Goal: Task Accomplishment & Management: Manage account settings

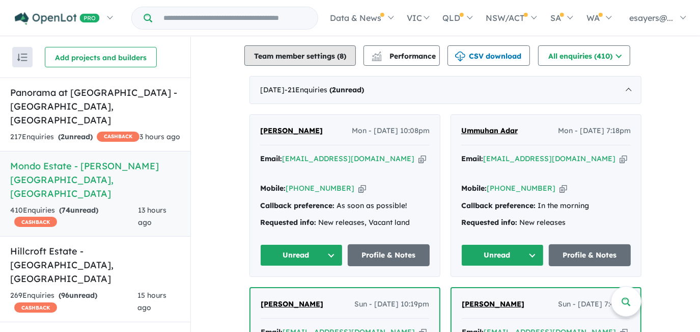
scroll to position [367, 0]
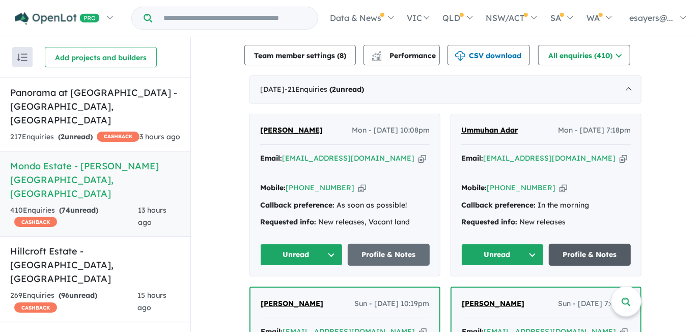
click at [582, 243] on link "Profile & Notes" at bounding box center [590, 254] width 82 height 22
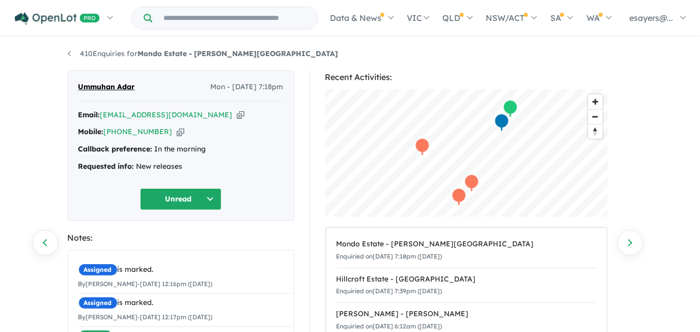
click at [237, 113] on icon "button" at bounding box center [241, 114] width 8 height 11
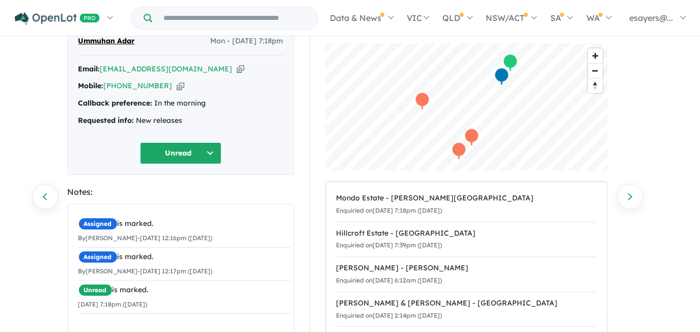
scroll to position [92, 0]
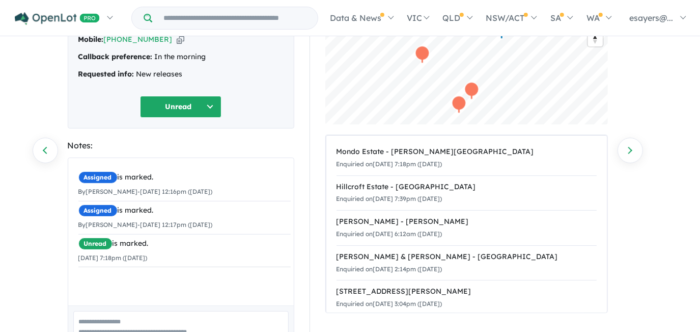
click at [172, 106] on button "Unread" at bounding box center [180, 107] width 81 height 22
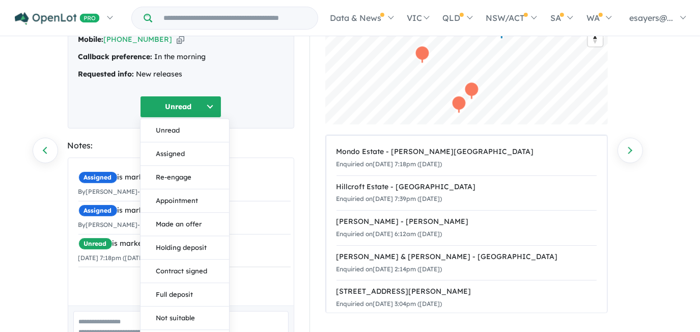
click at [103, 107] on div "Unread Unread Assigned Re-engage Appointment Made an offer Holding deposit Cont…" at bounding box center [180, 107] width 205 height 22
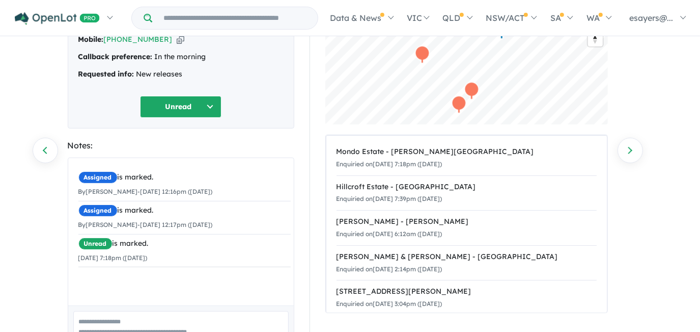
click at [174, 99] on button "Unread" at bounding box center [180, 107] width 81 height 22
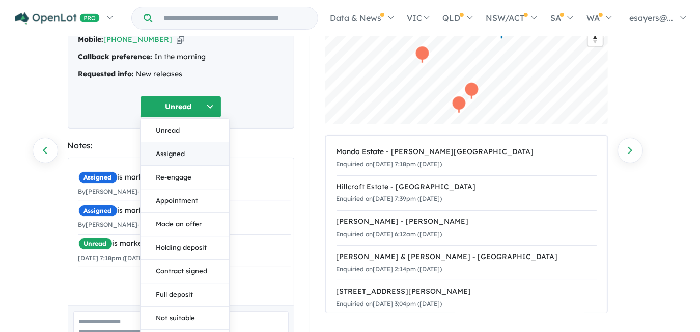
click at [158, 156] on button "Assigned" at bounding box center [185, 153] width 89 height 23
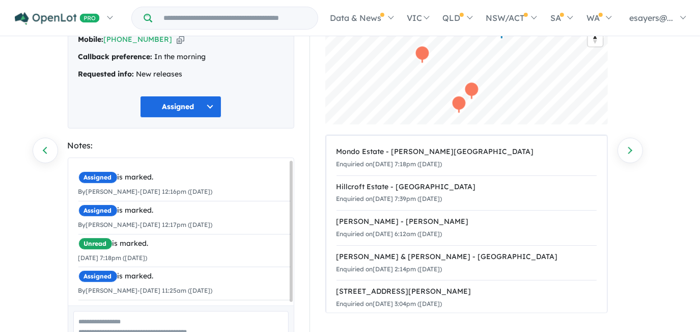
scroll to position [4, 0]
click at [286, 152] on section "Notes: Assigned is marked. By Evina Sayers - 03/10/2025 12:16pm (Friday) × Assi…" at bounding box center [181, 258] width 227 height 239
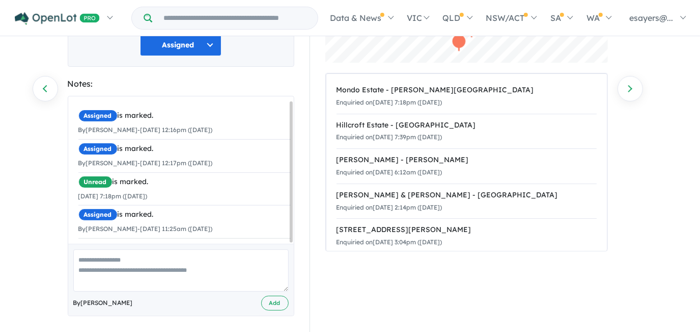
scroll to position [157, 0]
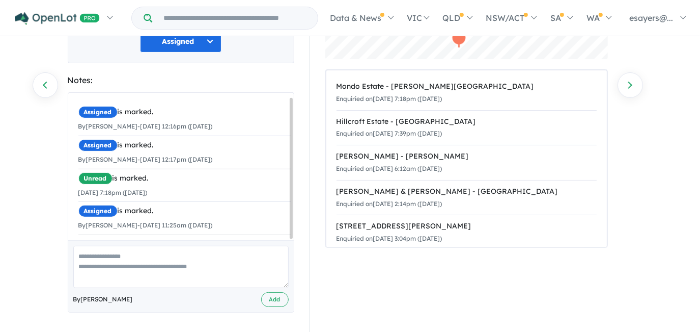
click at [124, 262] on textarea at bounding box center [180, 266] width 215 height 42
type textarea "**"
click at [278, 299] on button "Add" at bounding box center [274, 299] width 27 height 15
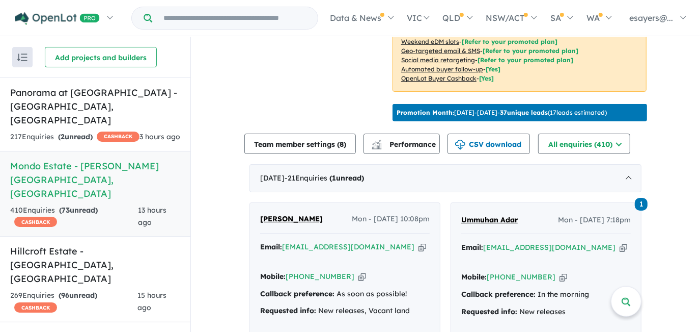
scroll to position [367, 0]
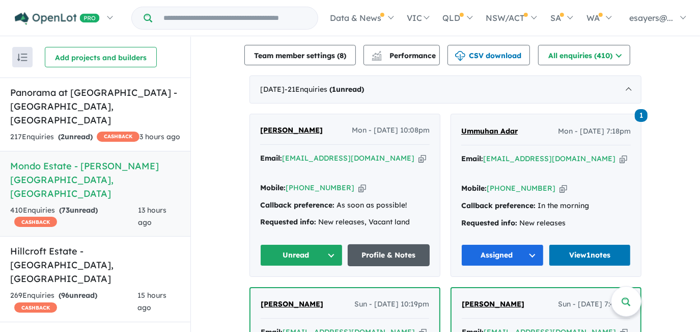
click at [388, 244] on link "Profile & Notes" at bounding box center [389, 255] width 82 height 22
click at [315, 244] on button "Unread" at bounding box center [301, 255] width 82 height 22
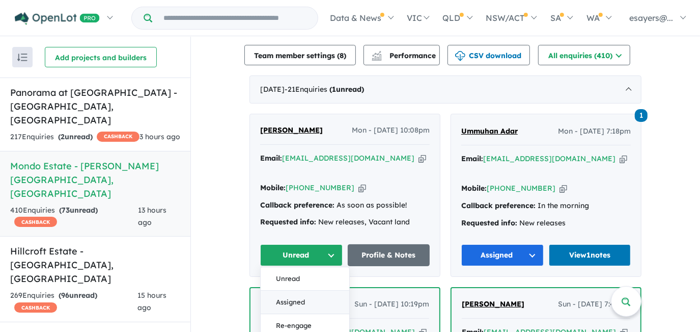
click at [312, 291] on button "Assigned" at bounding box center [305, 302] width 89 height 23
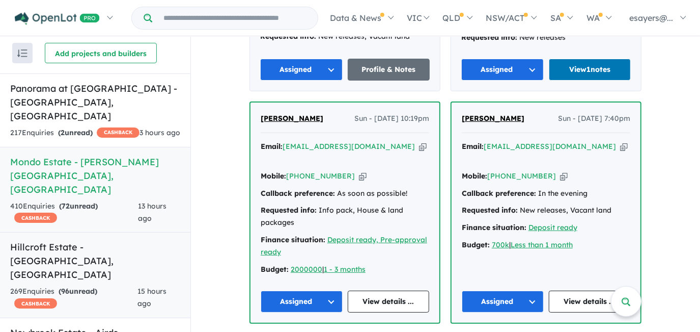
scroll to position [5, 0]
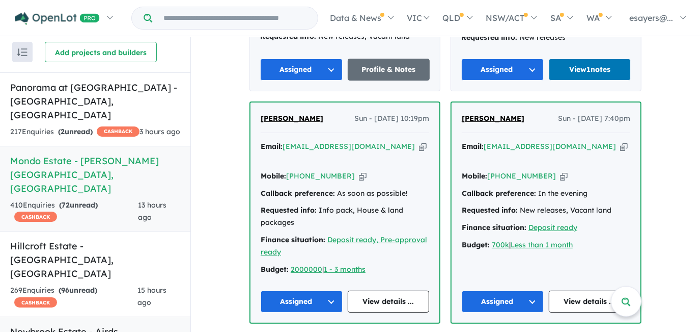
click at [81, 324] on h5 "Newbrook Estate - Airds , NSW" at bounding box center [95, 337] width 170 height 27
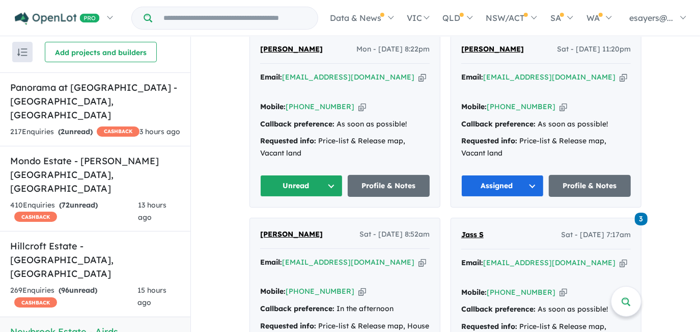
scroll to position [321, 0]
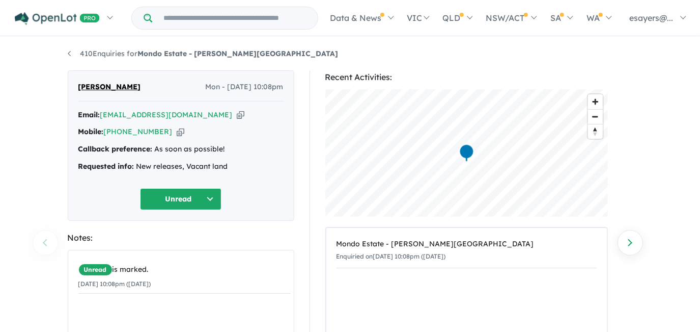
click at [237, 114] on icon "button" at bounding box center [241, 114] width 8 height 11
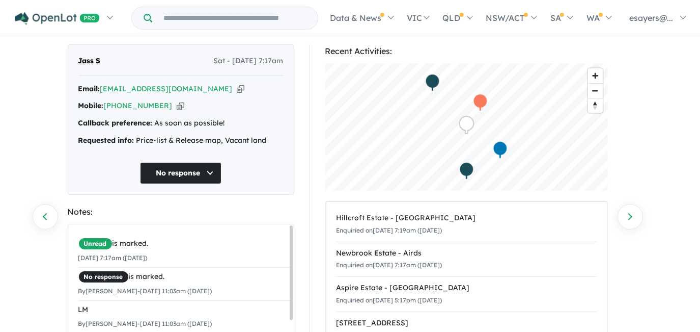
scroll to position [46, 0]
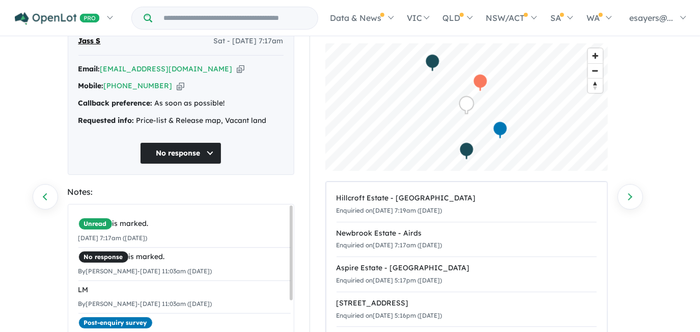
click at [177, 87] on icon "button" at bounding box center [181, 85] width 8 height 11
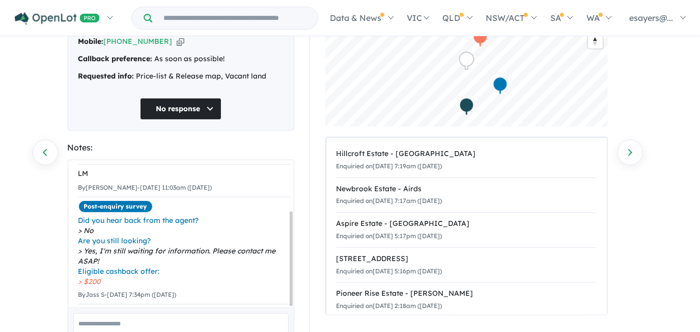
scroll to position [157, 0]
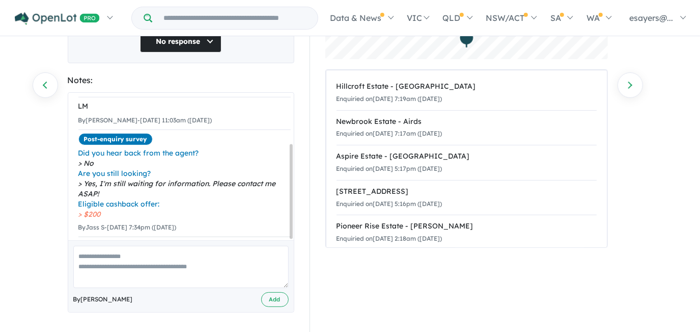
click at [143, 272] on textarea at bounding box center [180, 266] width 215 height 42
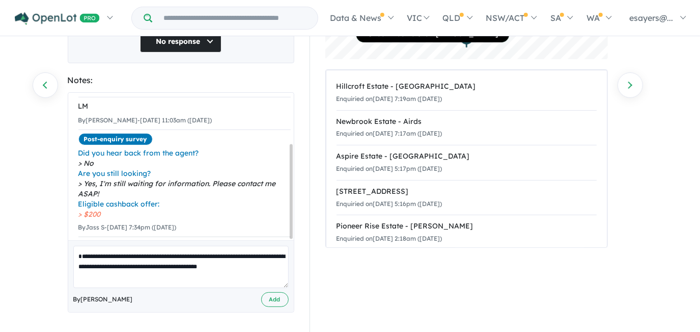
drag, startPoint x: 242, startPoint y: 263, endPoint x: 196, endPoint y: 263, distance: 45.8
click at [196, 263] on textarea "**********" at bounding box center [180, 266] width 215 height 42
click at [246, 269] on textarea "**********" at bounding box center [180, 266] width 215 height 42
type textarea "**********"
click at [271, 299] on button "Add" at bounding box center [274, 299] width 27 height 15
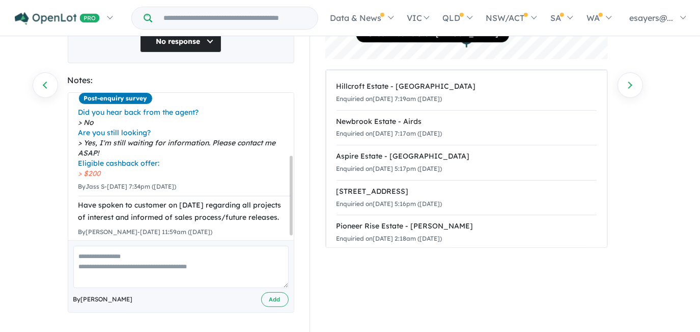
scroll to position [123, 0]
